Goal: Register for event/course

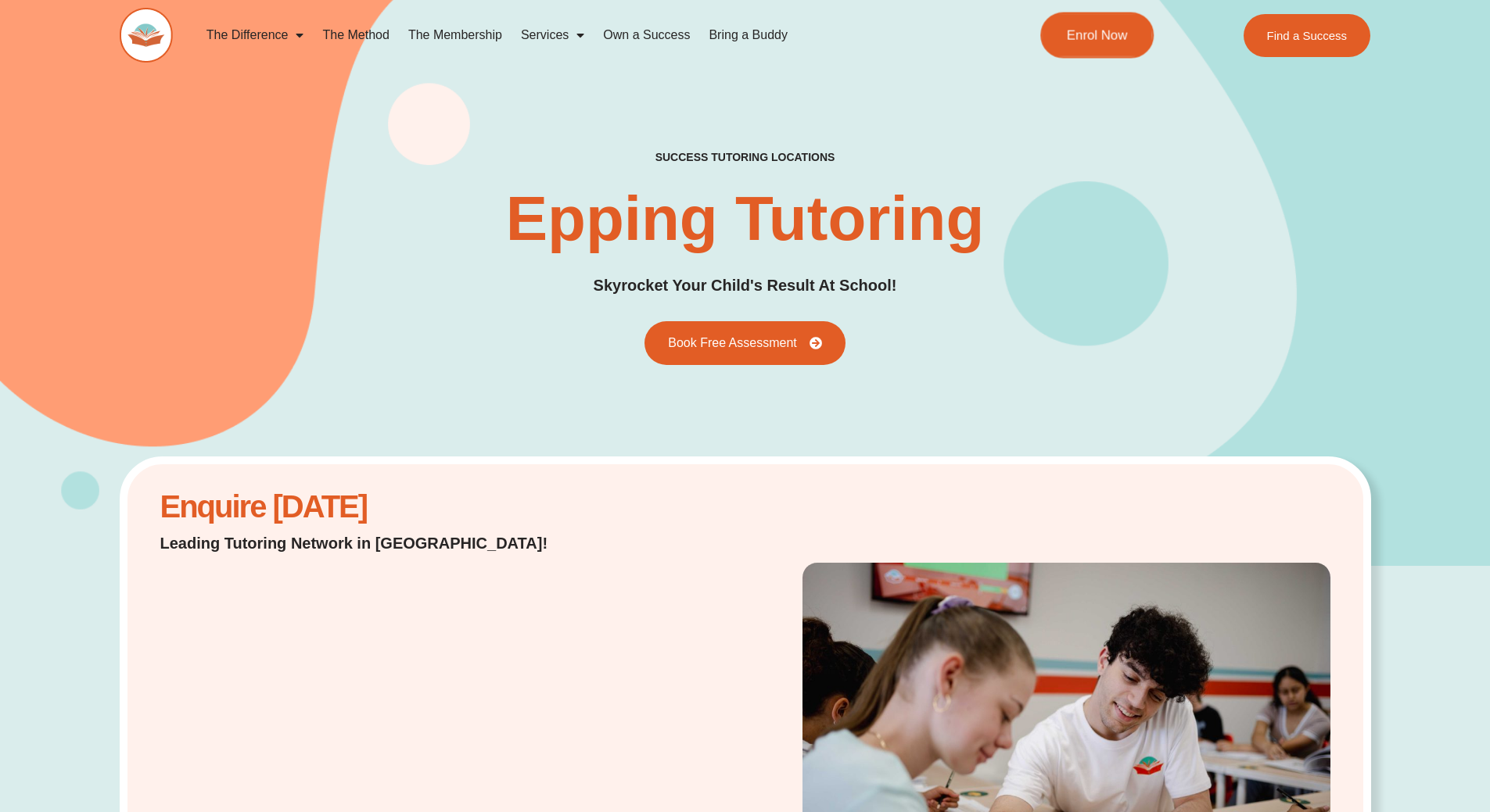
click at [1112, 38] on span "Enrol Now" at bounding box center [1097, 35] width 61 height 13
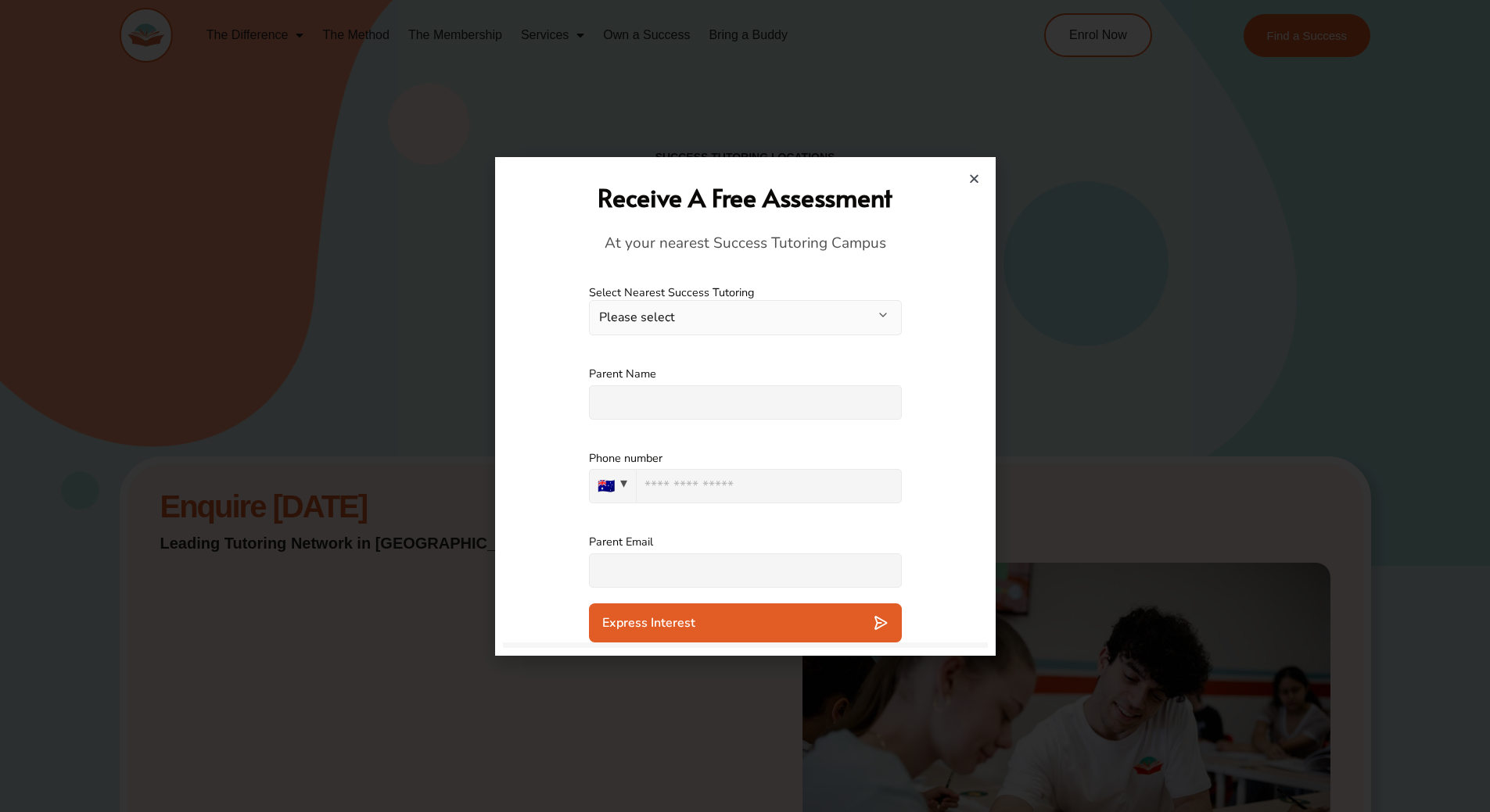
click at [759, 320] on button "Please select" at bounding box center [745, 318] width 313 height 35
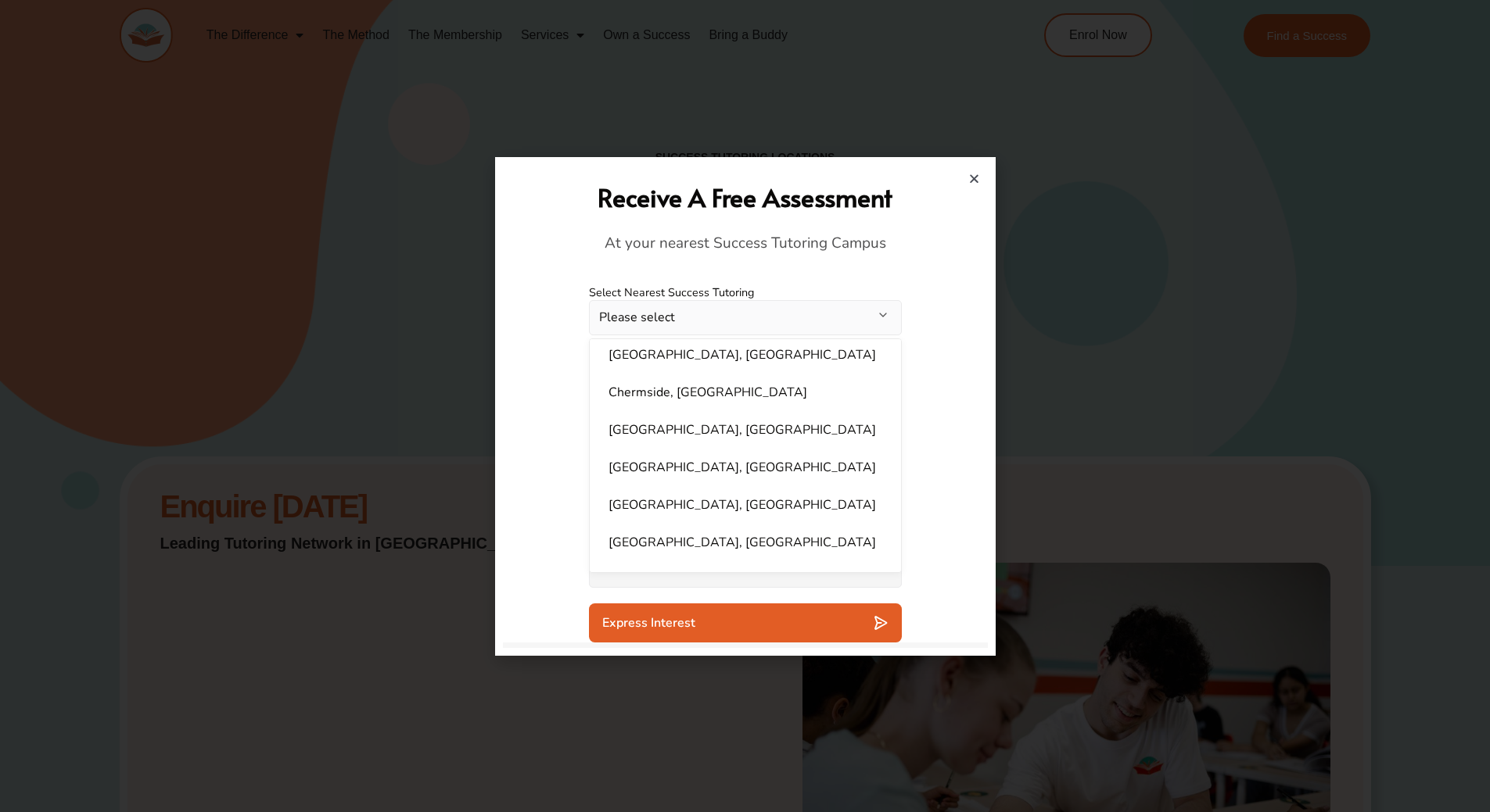
scroll to position [313, 0]
click at [717, 439] on li "[GEOGRAPHIC_DATA], [GEOGRAPHIC_DATA]" at bounding box center [745, 427] width 292 height 31
select select "**********"
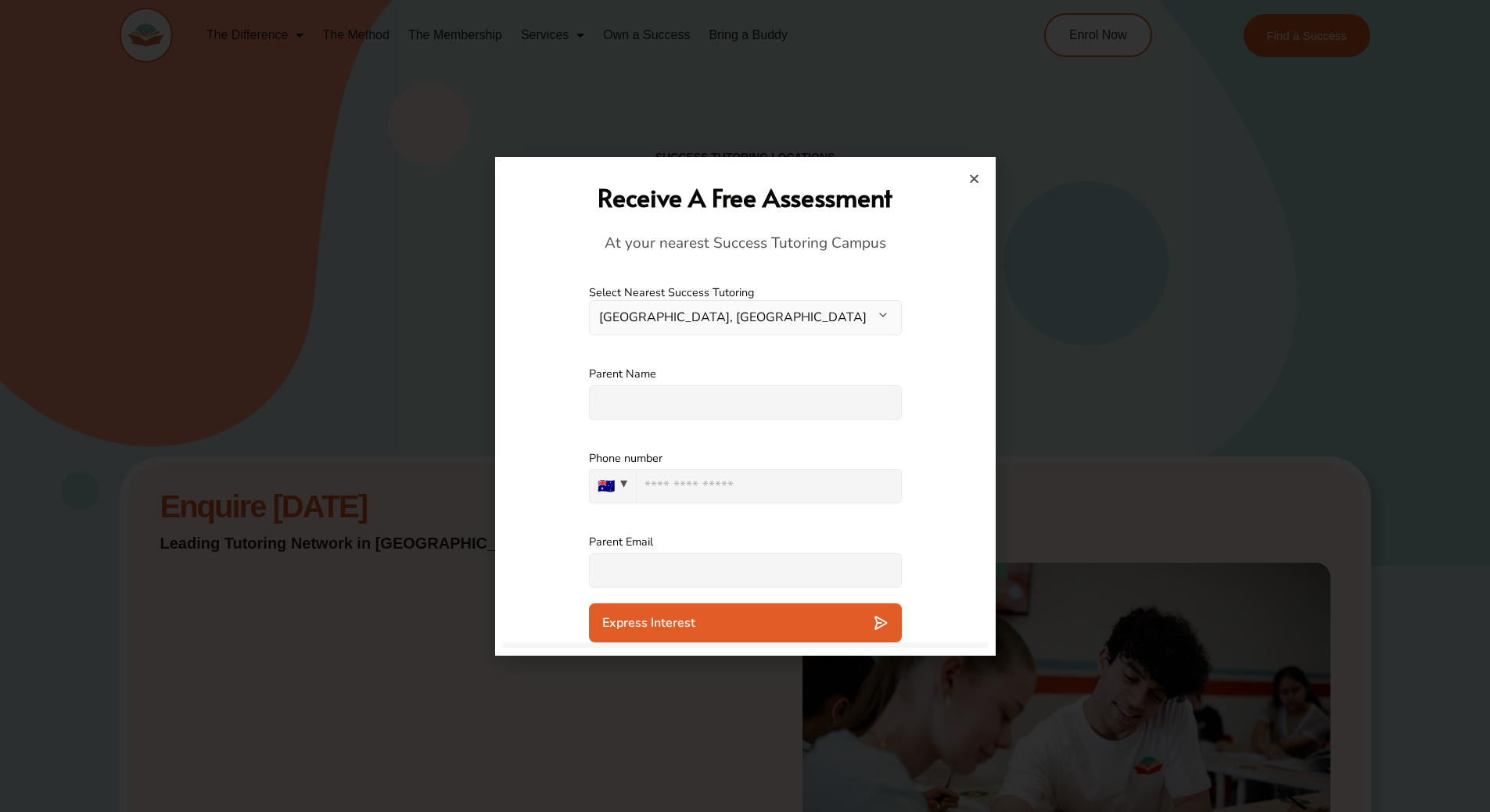
click at [710, 412] on input "text" at bounding box center [745, 403] width 313 height 35
type input "**********"
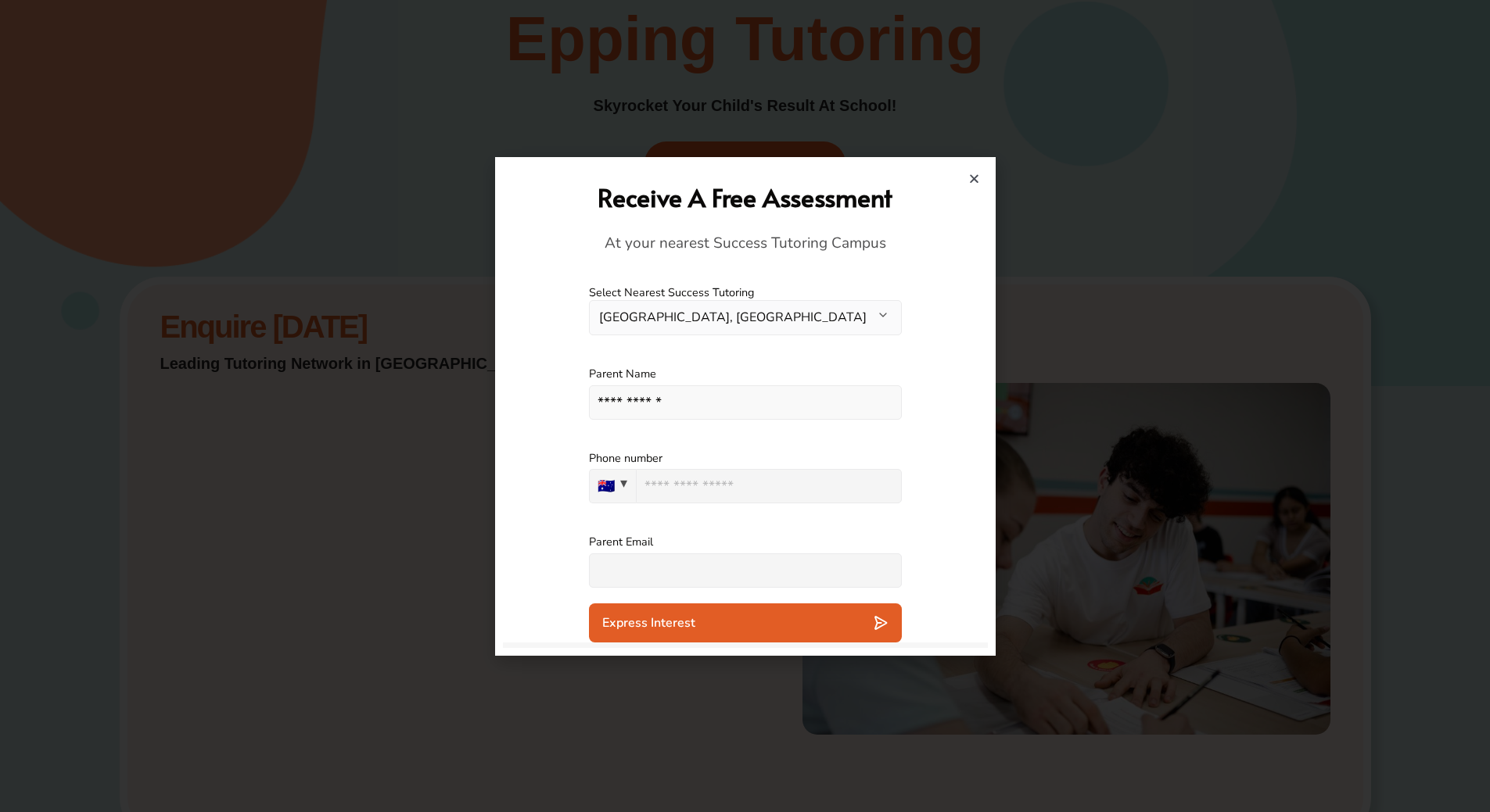
scroll to position [469, 0]
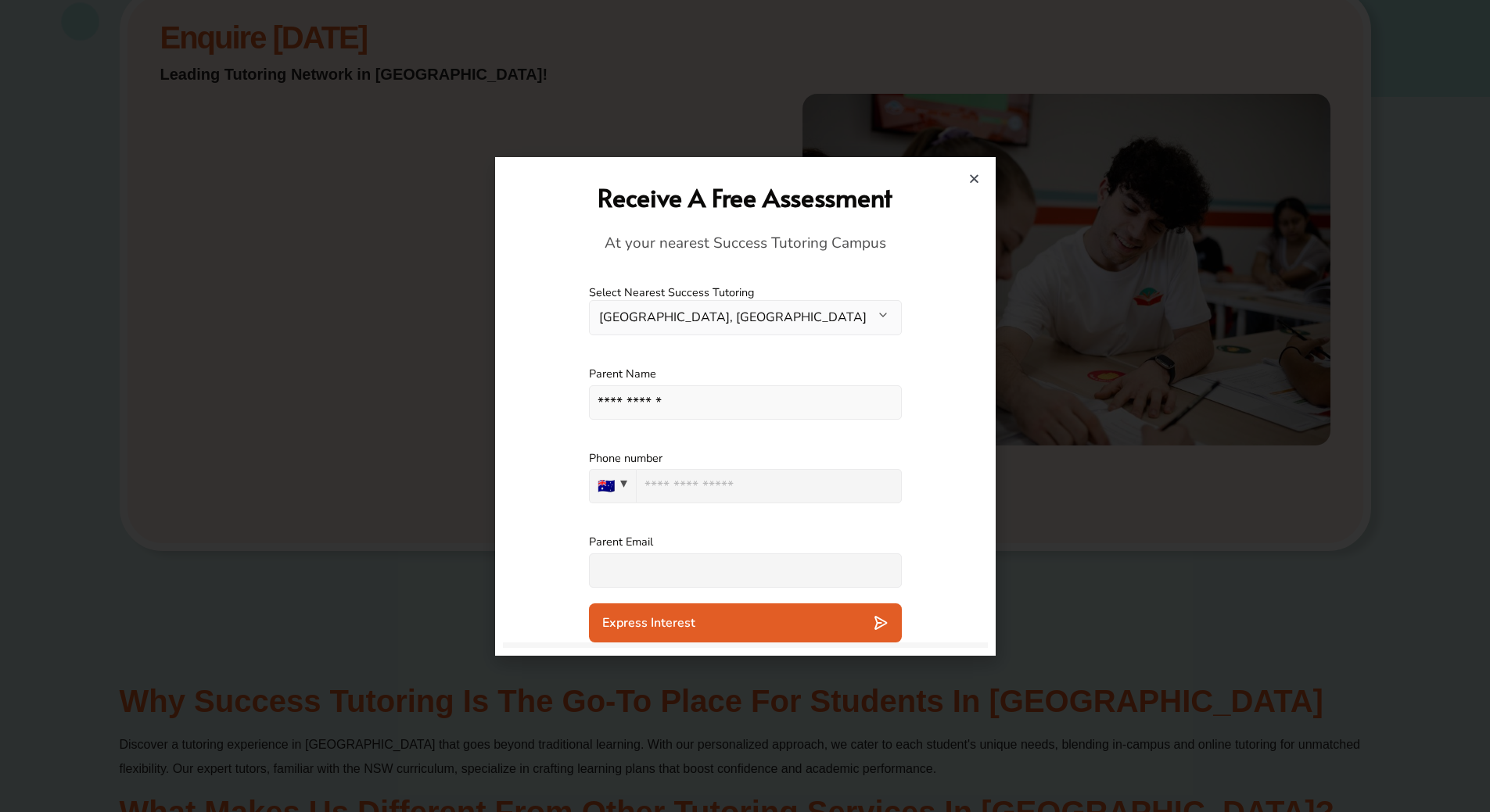
click at [978, 179] on icon "Close" at bounding box center [974, 179] width 12 height 12
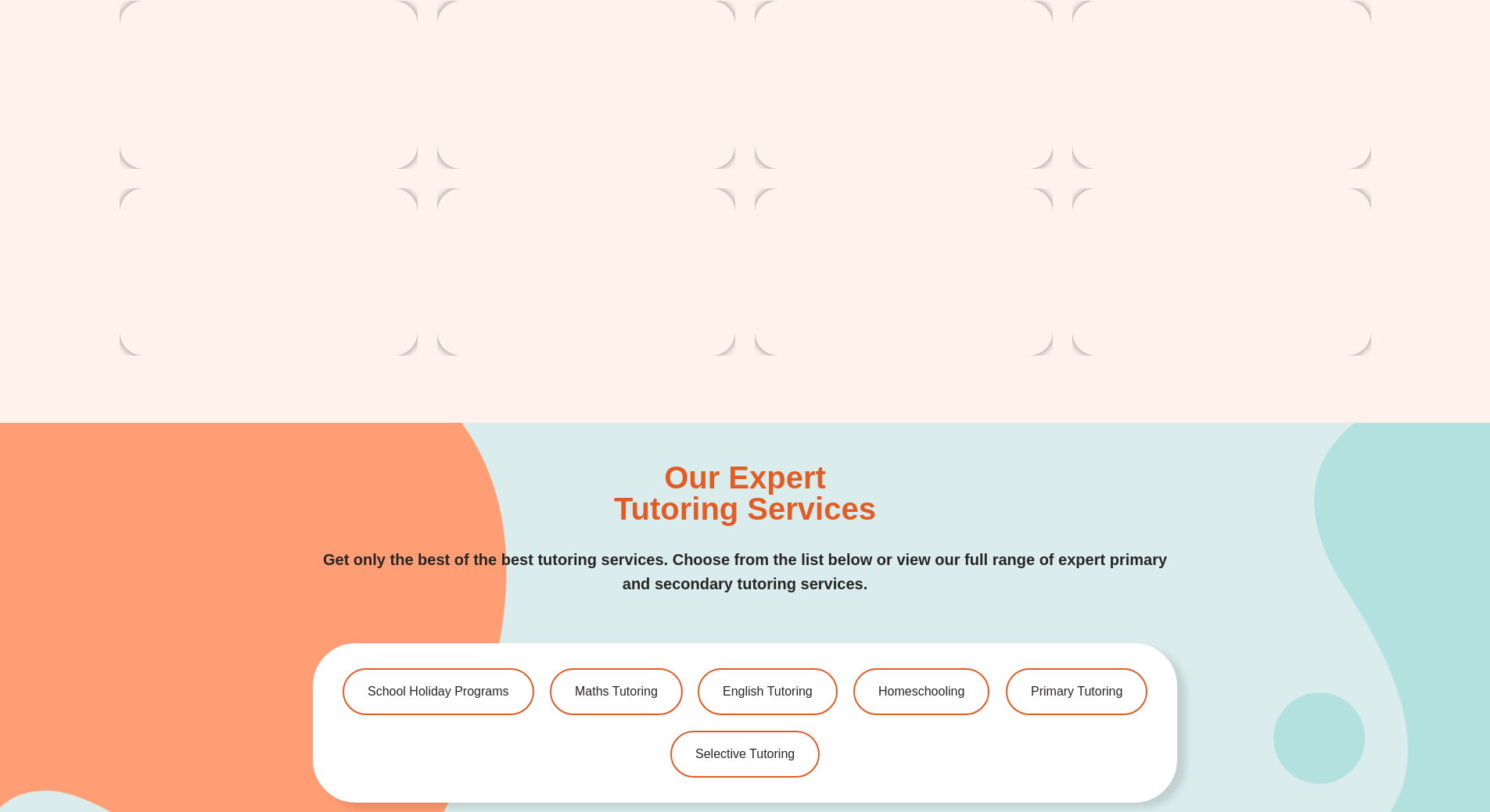
scroll to position [3206, 0]
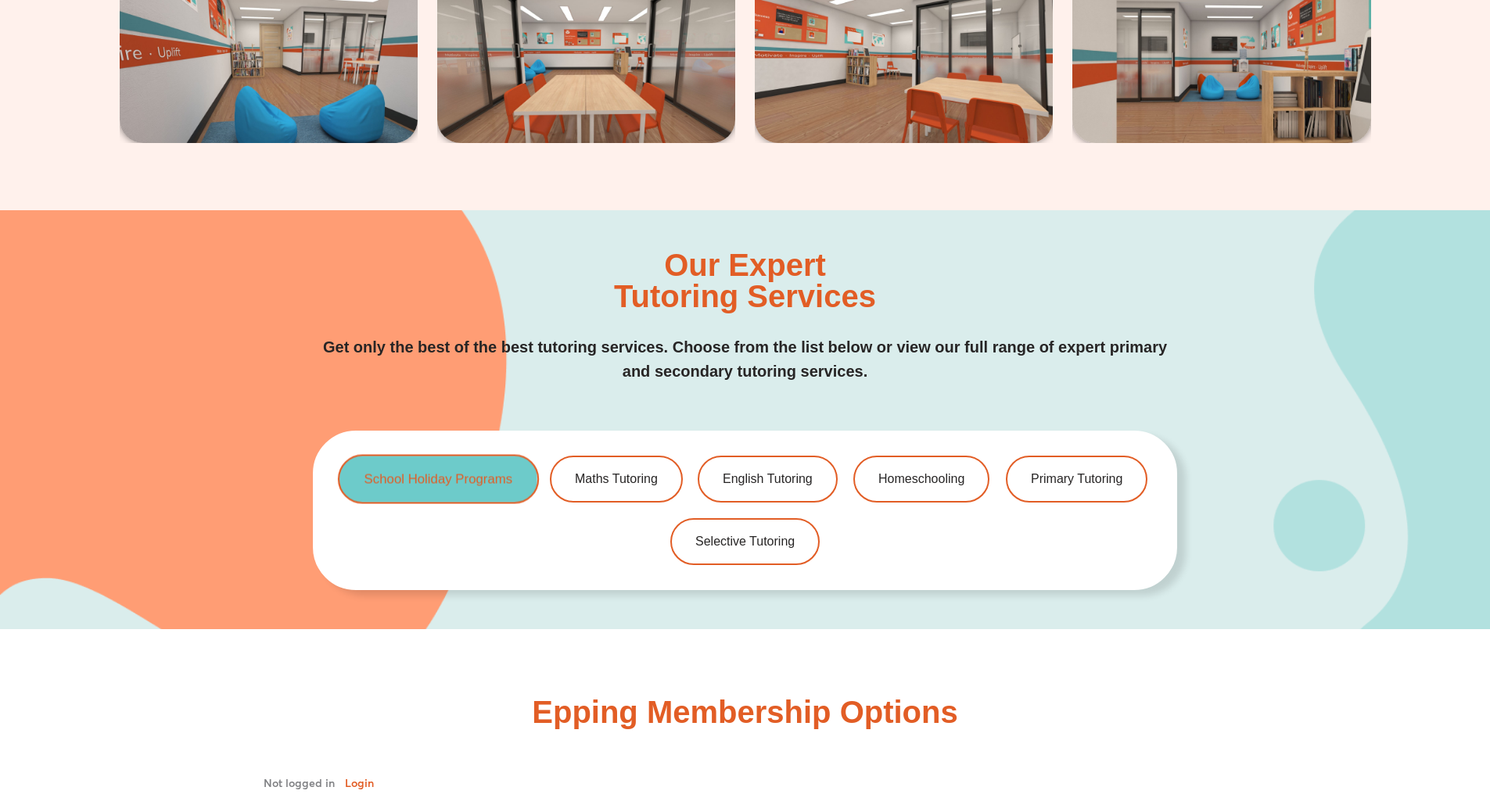
click at [507, 476] on span "School Holiday Programs" at bounding box center [439, 480] width 149 height 13
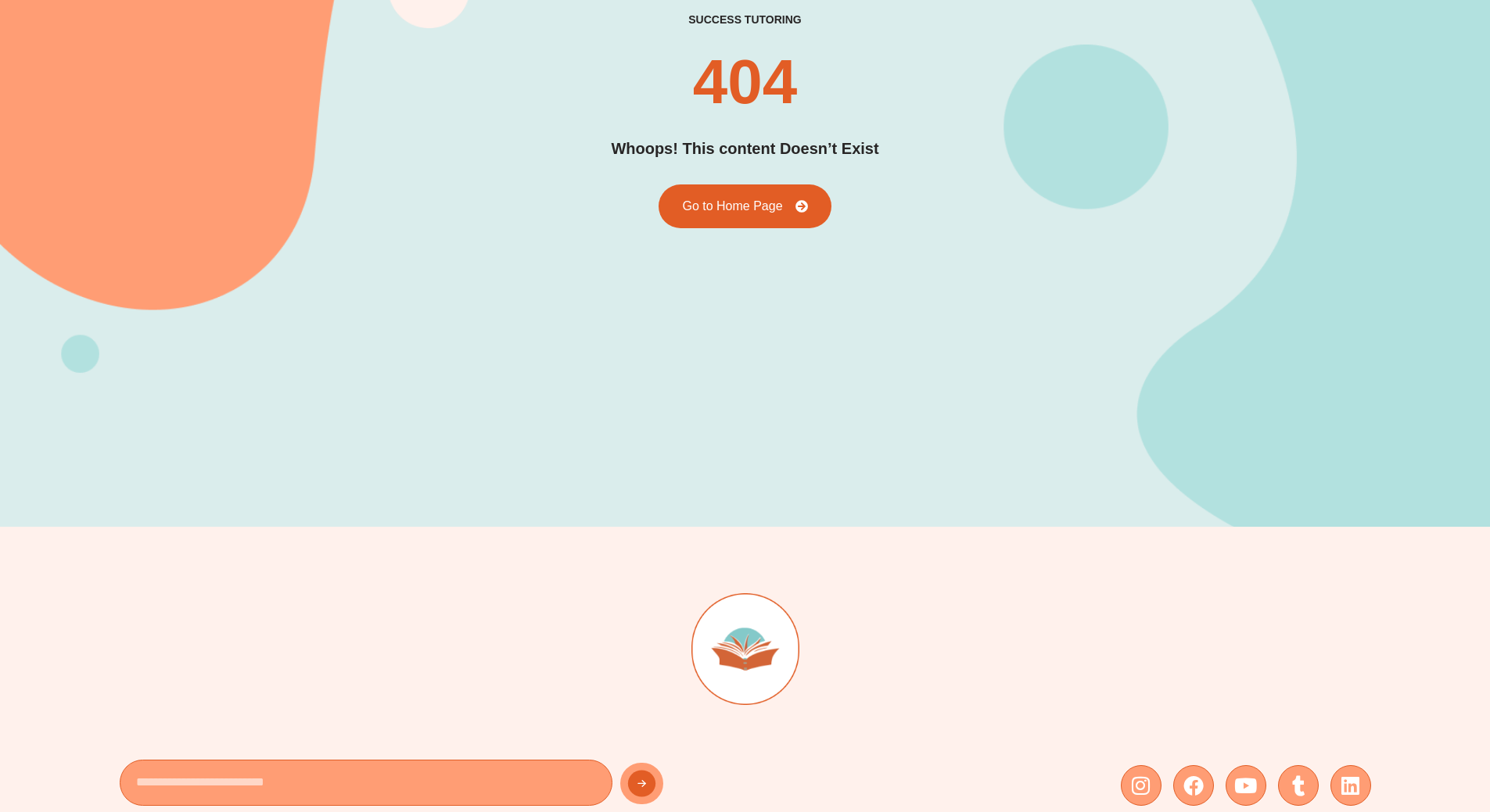
scroll to position [234, 0]
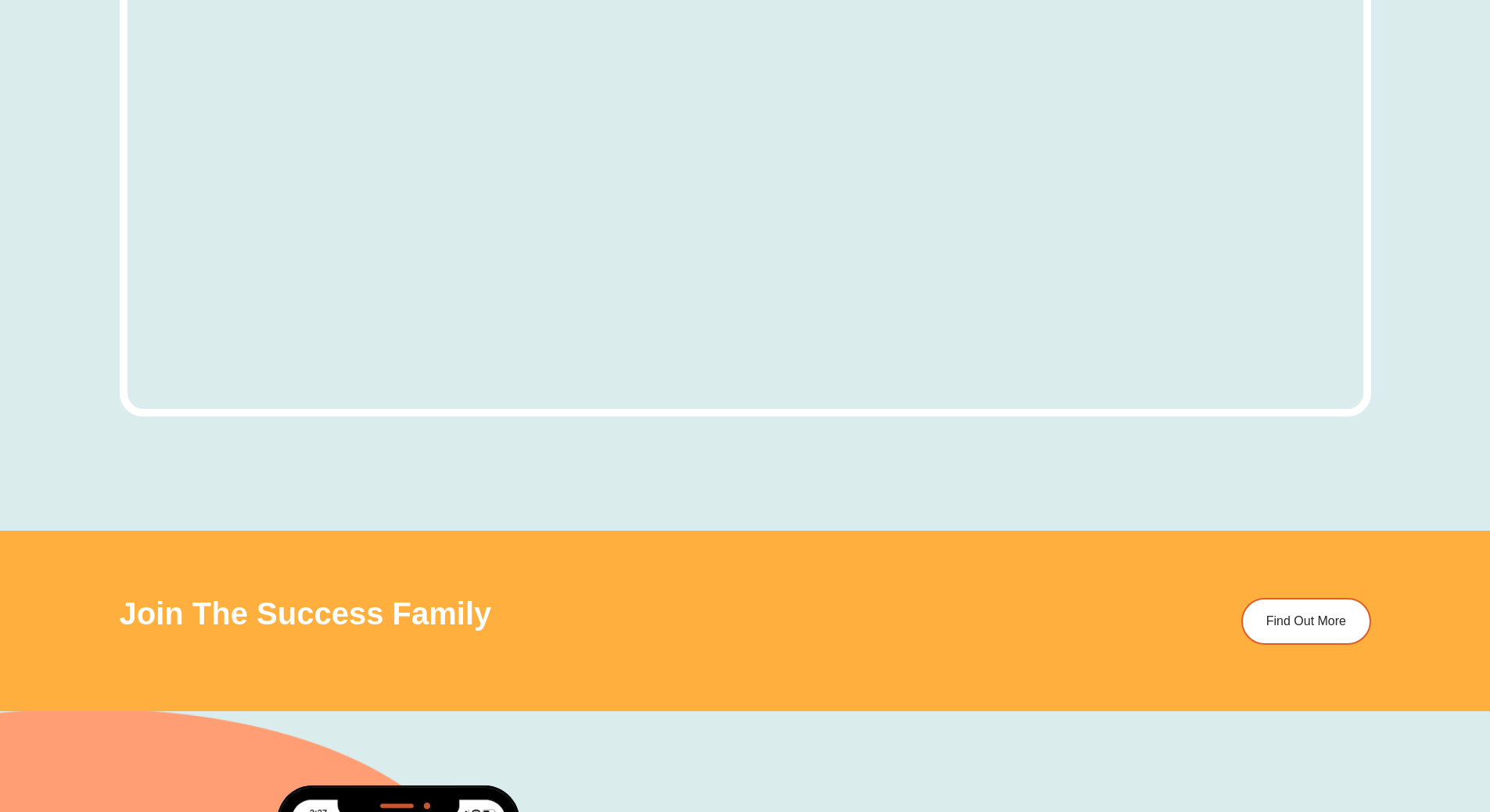
scroll to position [4926, 0]
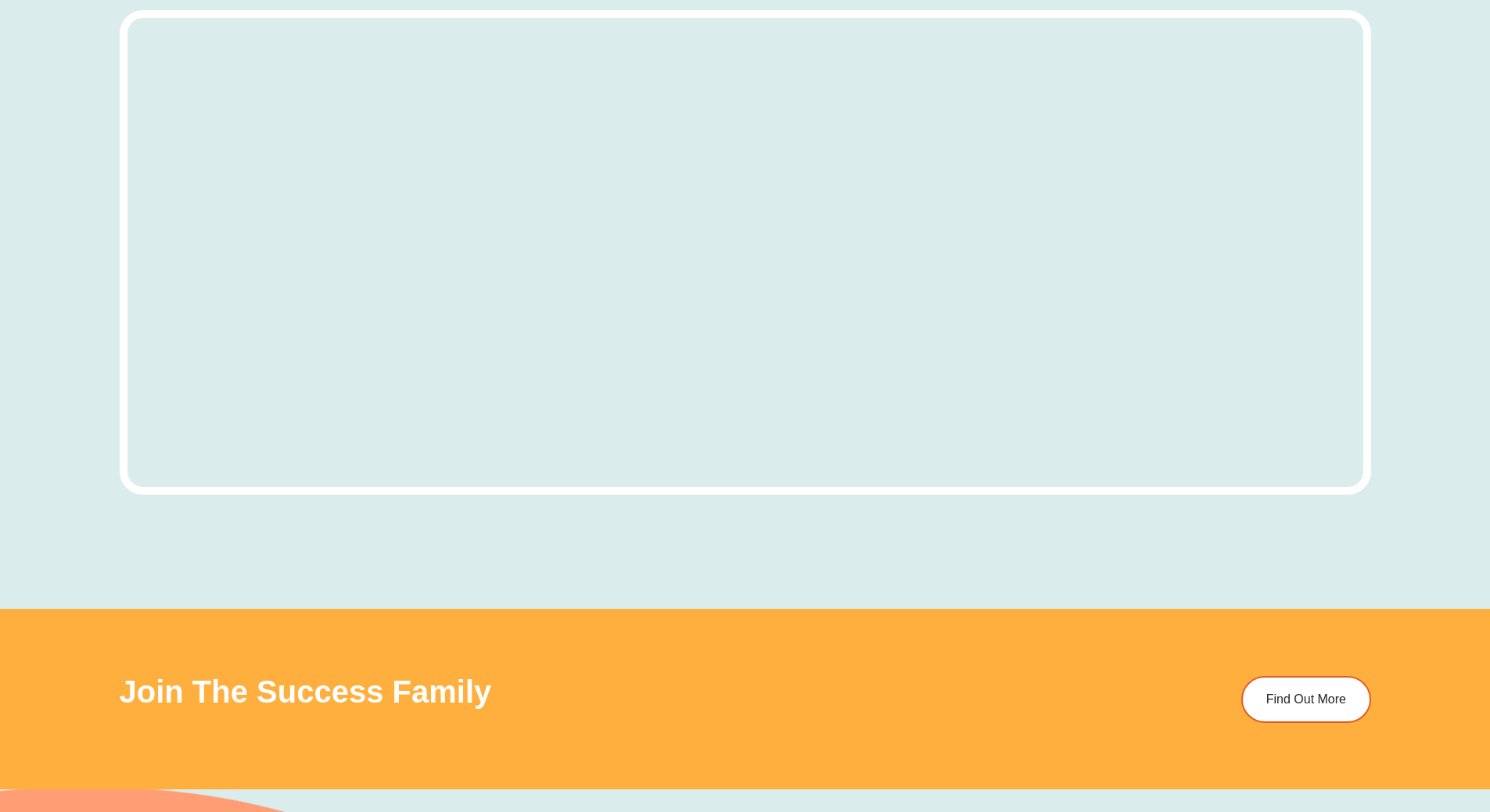
click at [1080, 564] on div "Where To Find Us? Success Tutoring Epping Suite 110/2 Pembroke St, Epping NSW 2…" at bounding box center [745, 212] width 1251 height 792
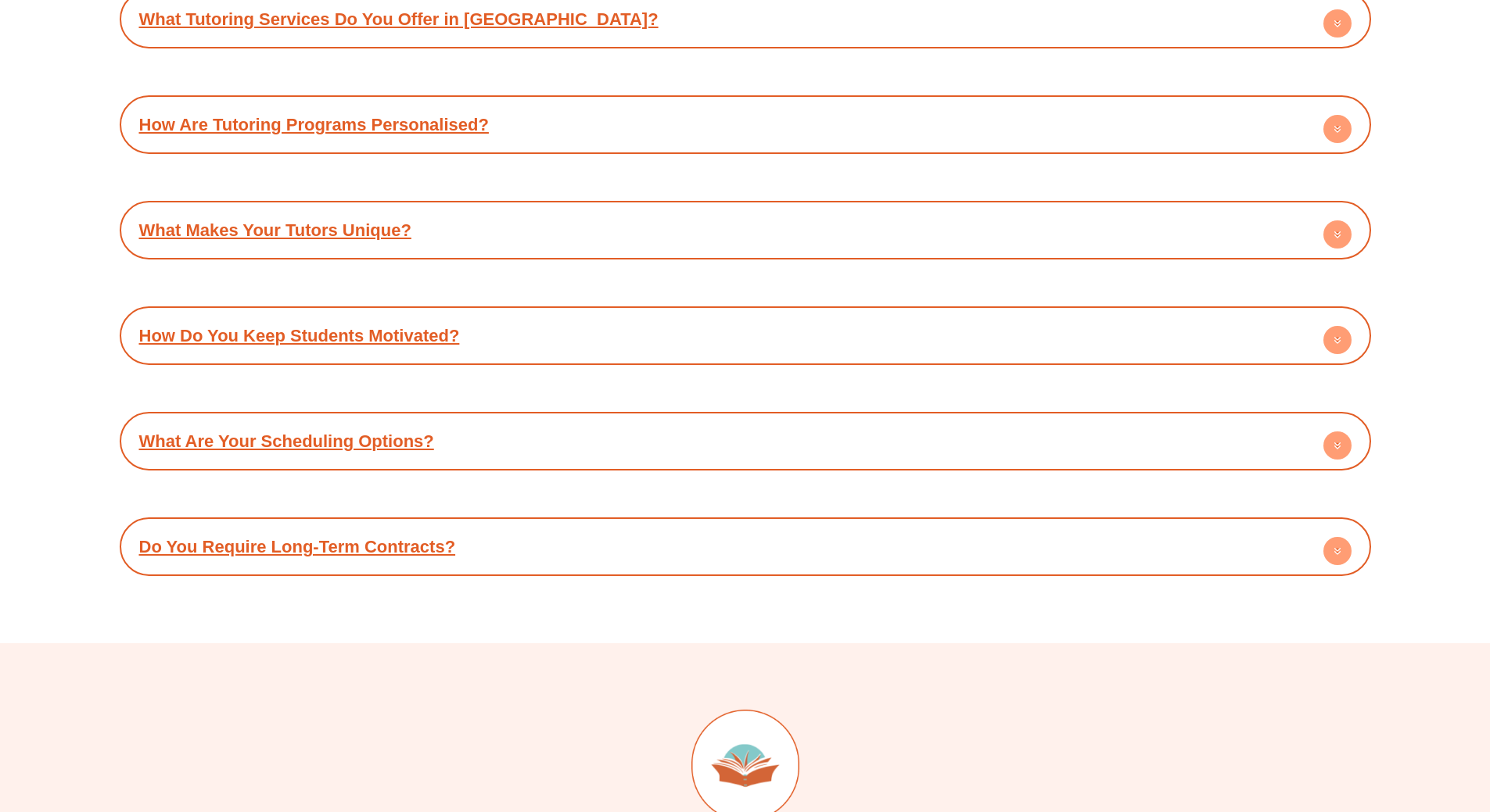
scroll to position [7194, 0]
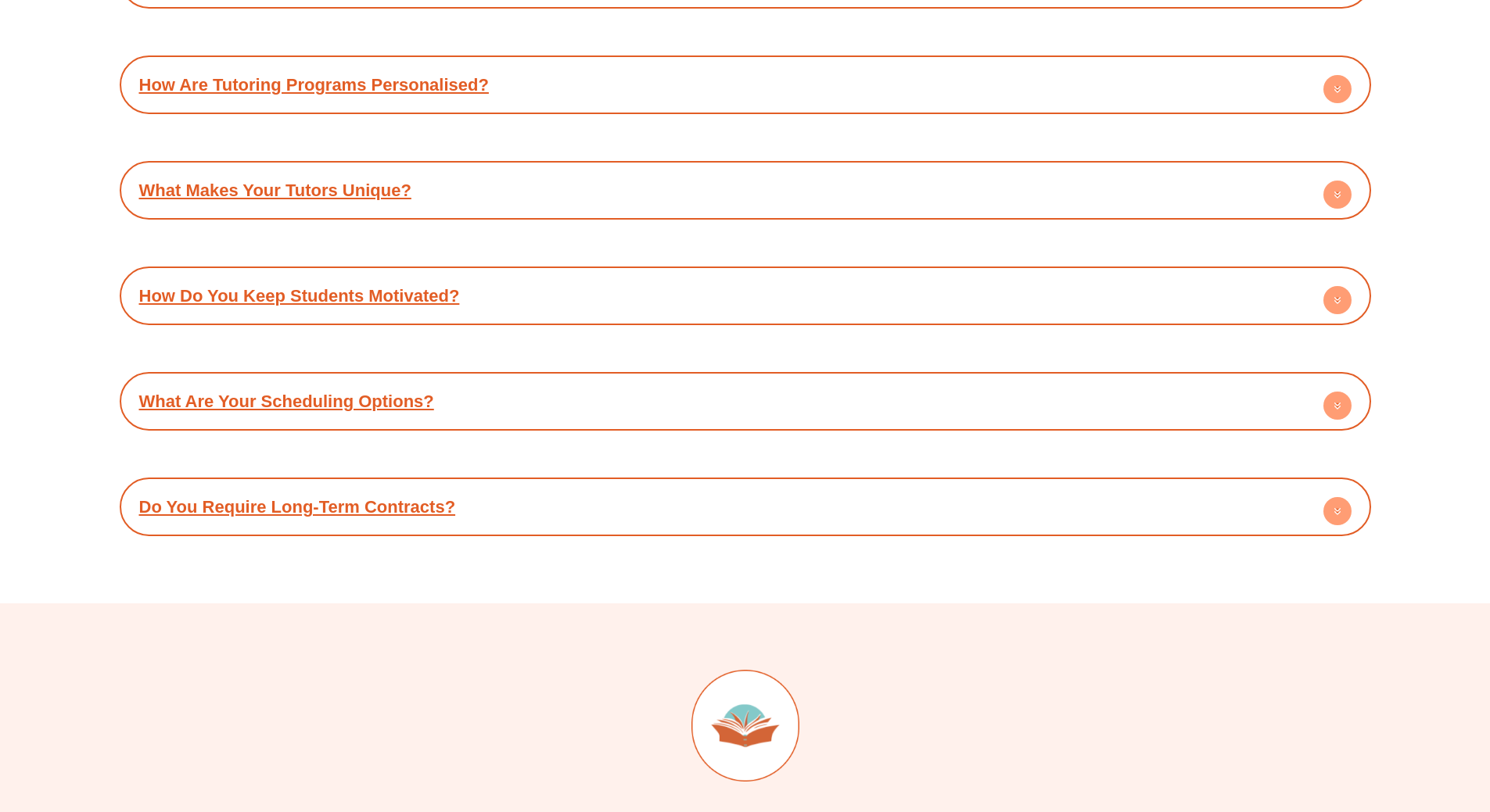
click at [377, 400] on link "What Are Your Scheduling Options?" at bounding box center [286, 401] width 295 height 20
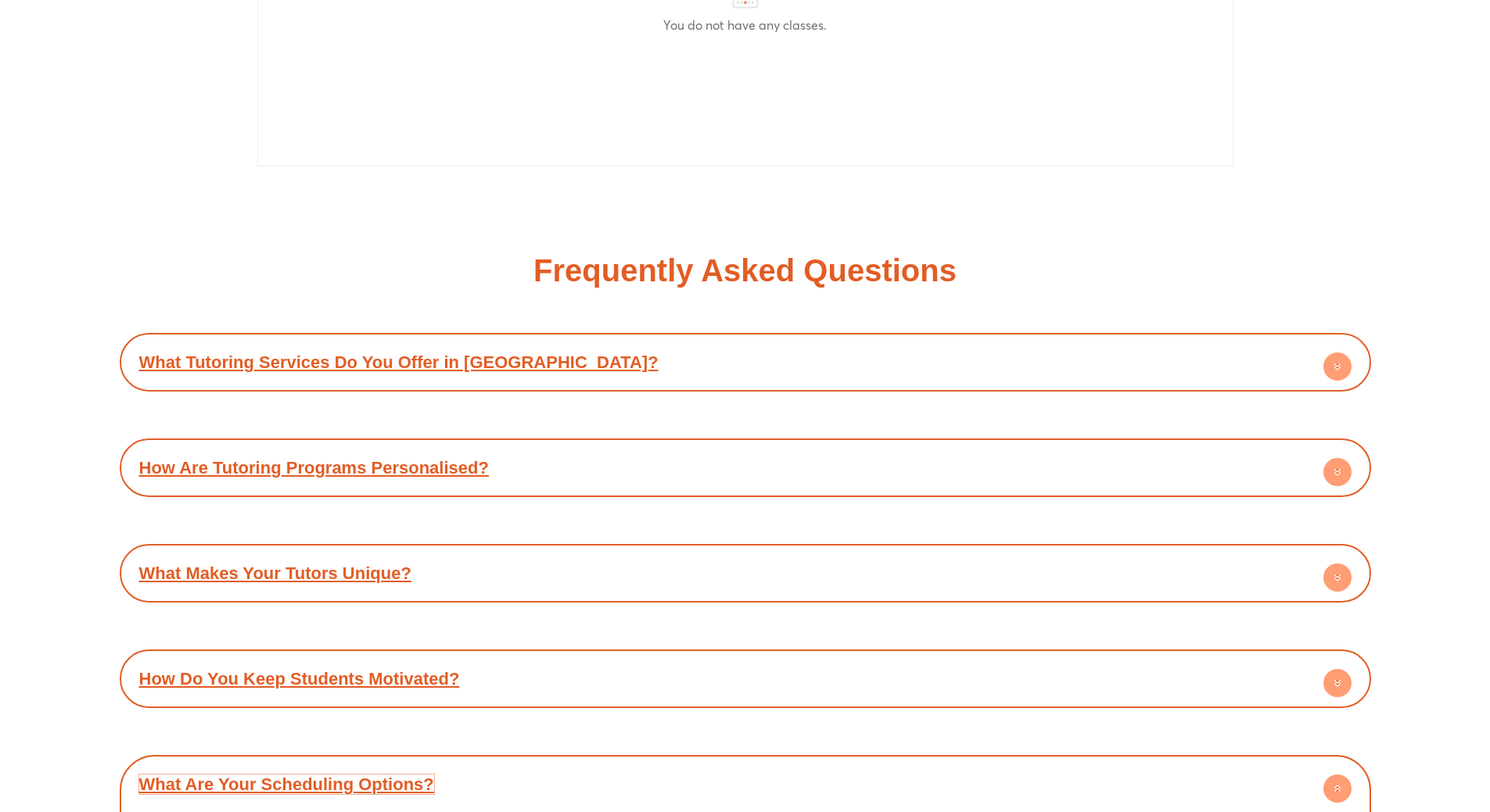
scroll to position [6568, 0]
